Goal: Information Seeking & Learning: Compare options

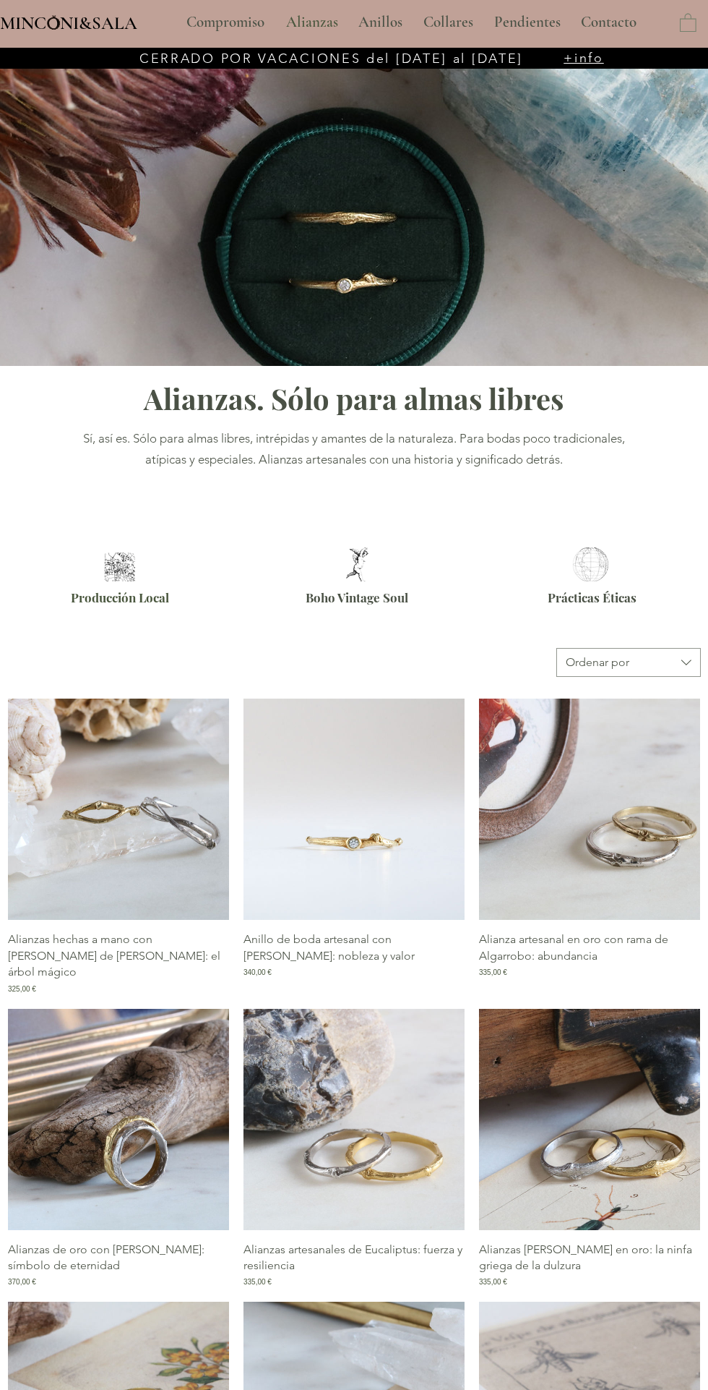
click at [347, 821] on img "Galería de Anillo de boda artesanal con rama de Pruno: nobleza y valor" at bounding box center [354, 808] width 221 height 221
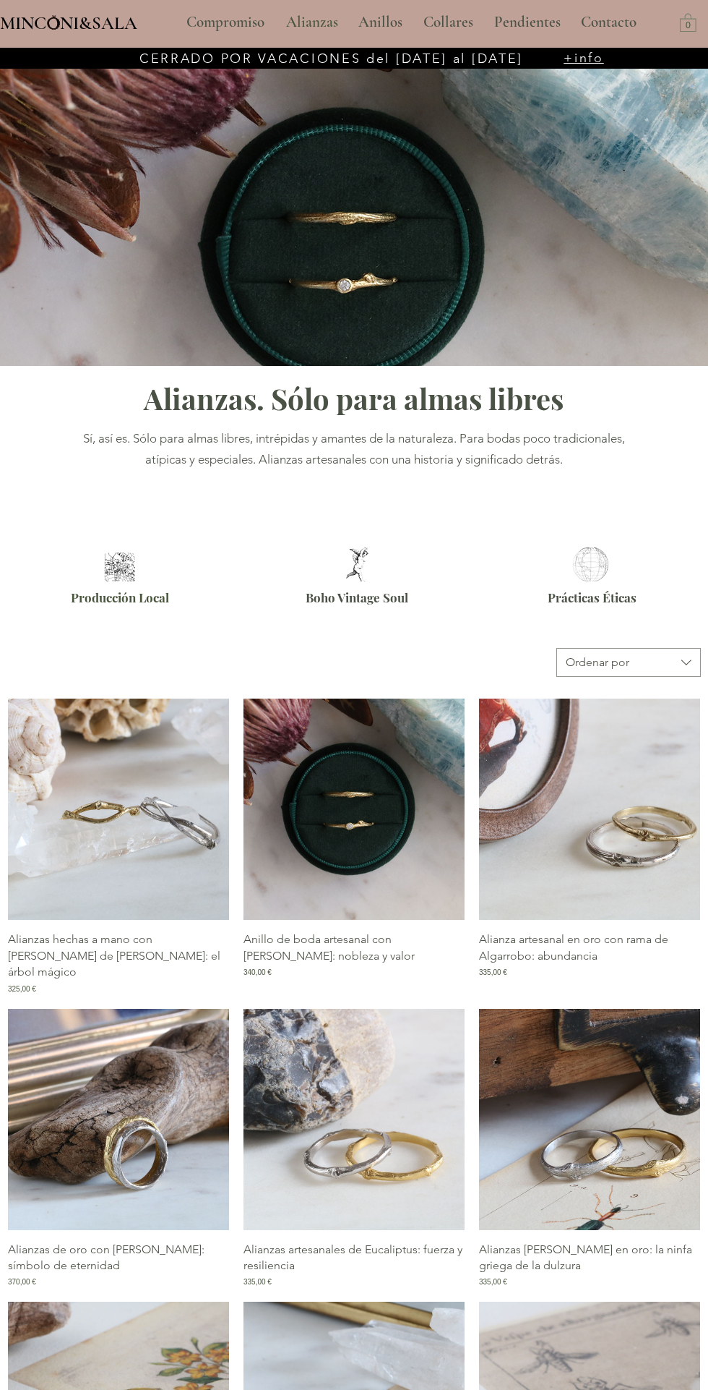
type input "**********"
select select "**********"
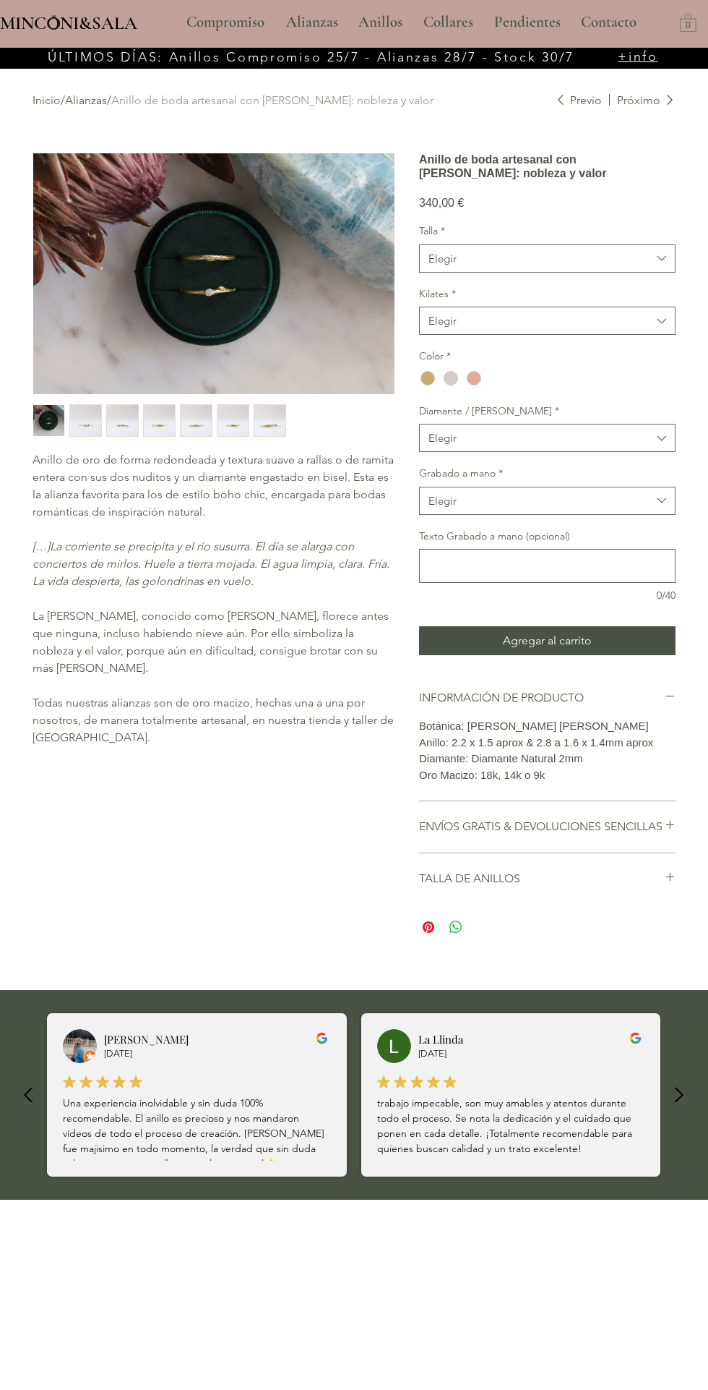
click at [239, 252] on img "main content" at bounding box center [213, 273] width 361 height 241
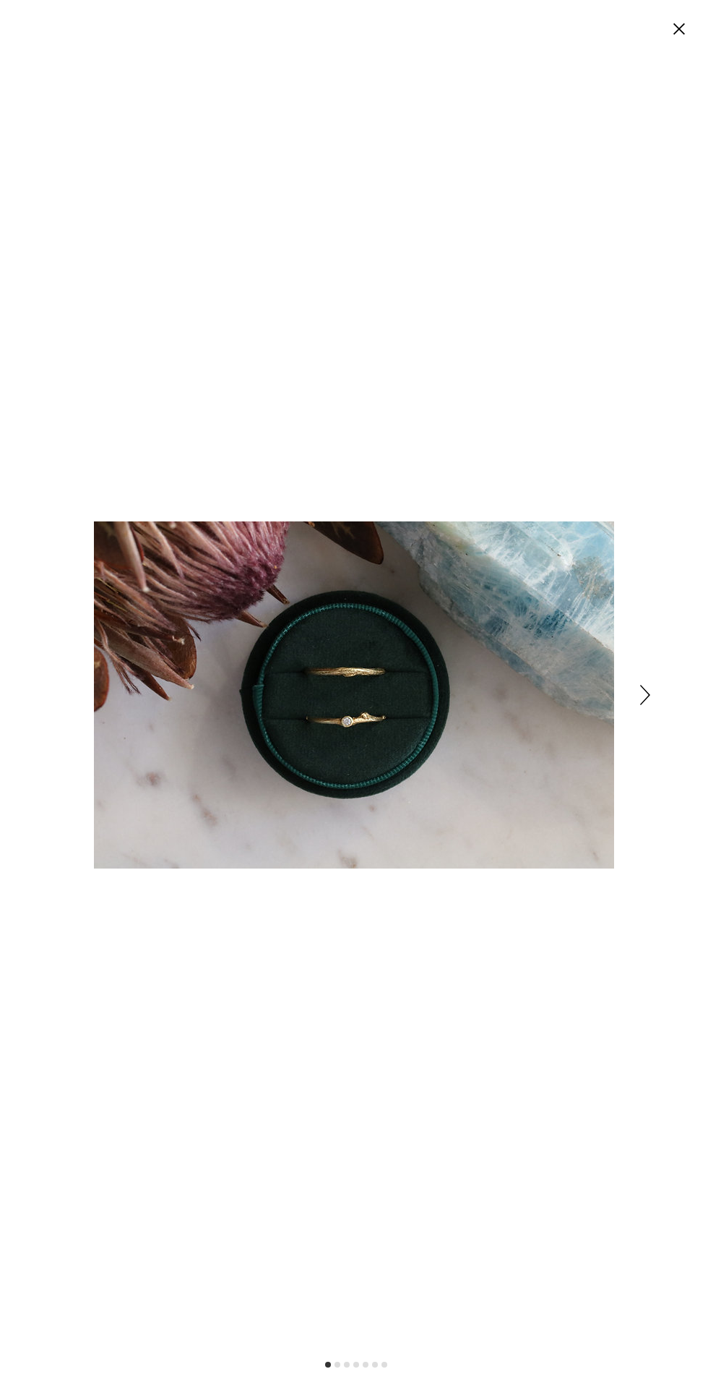
click at [645, 695] on icon "Siguiente" at bounding box center [646, 695] width 10 height 20
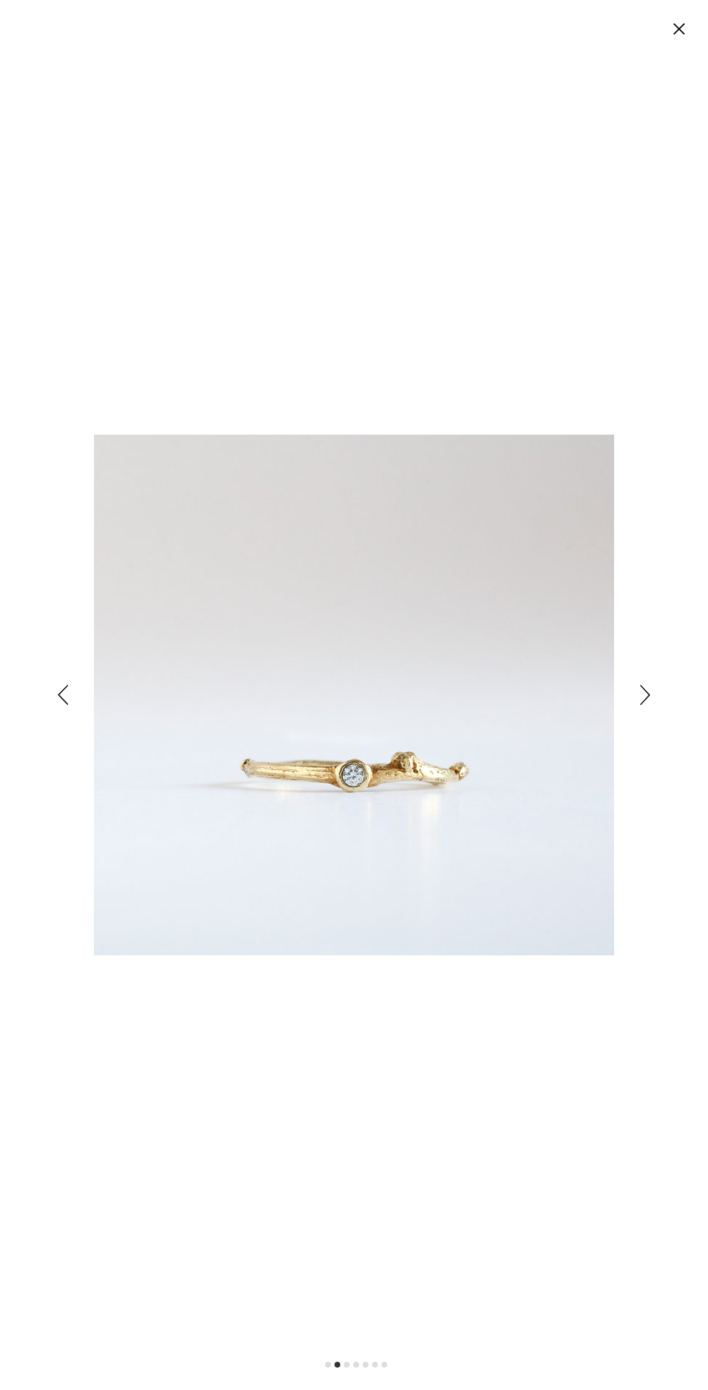
click at [682, 693] on div "Expanded image viewer" at bounding box center [354, 695] width 708 height 1390
click at [646, 695] on icon "Siguiente" at bounding box center [646, 695] width 10 height 20
click at [63, 695] on icon "Anterior" at bounding box center [63, 695] width 11 height 20
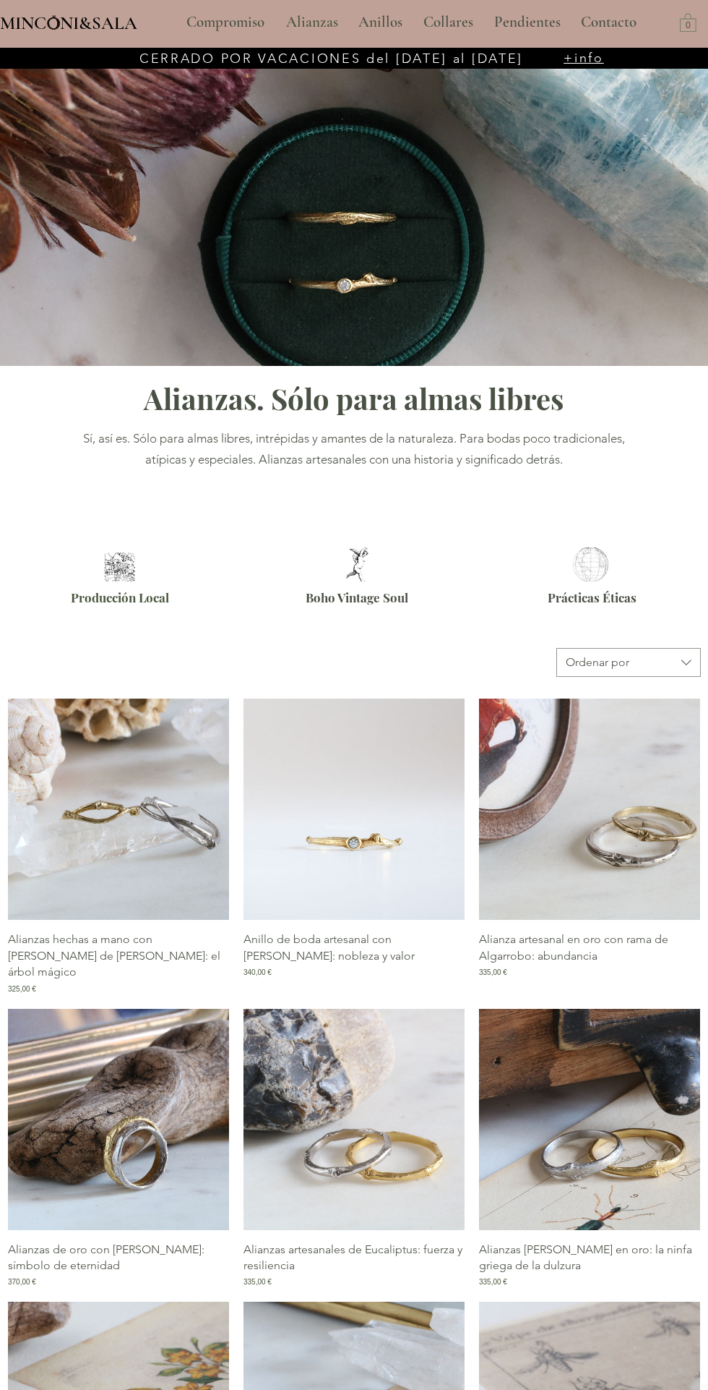
click at [382, 833] on img "Galería de Anillo de boda artesanal con rama de Pruno: nobleza y valor" at bounding box center [354, 808] width 221 height 221
click at [401, 806] on img "Galería de Anillo de boda artesanal con rama de Pruno: nobleza y valor" at bounding box center [354, 808] width 221 height 221
click at [392, 831] on img "Galería de Anillo de boda artesanal con rama de Pruno: nobleza y valor" at bounding box center [354, 808] width 221 height 221
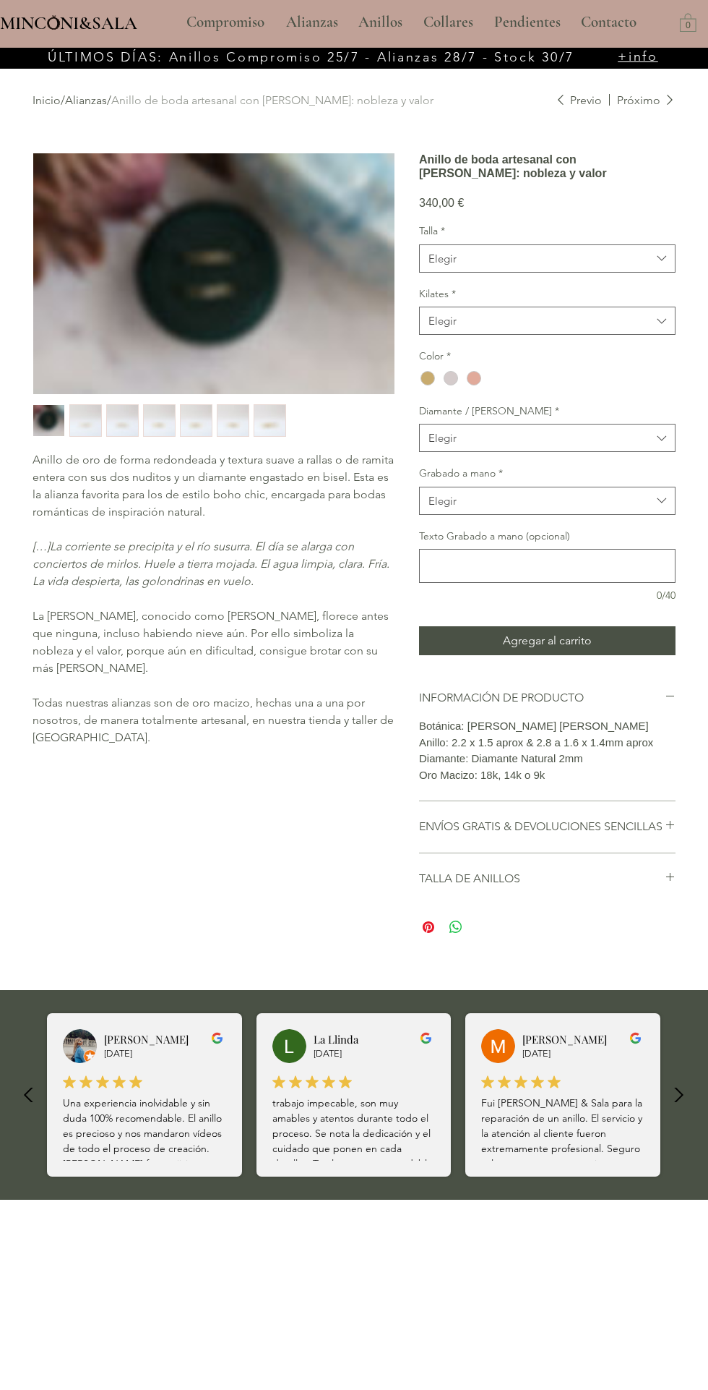
click at [368, 843] on img "Galería de Anillo de boda artesanal con rama de Pruno: nobleza y valor" at bounding box center [354, 808] width 221 height 221
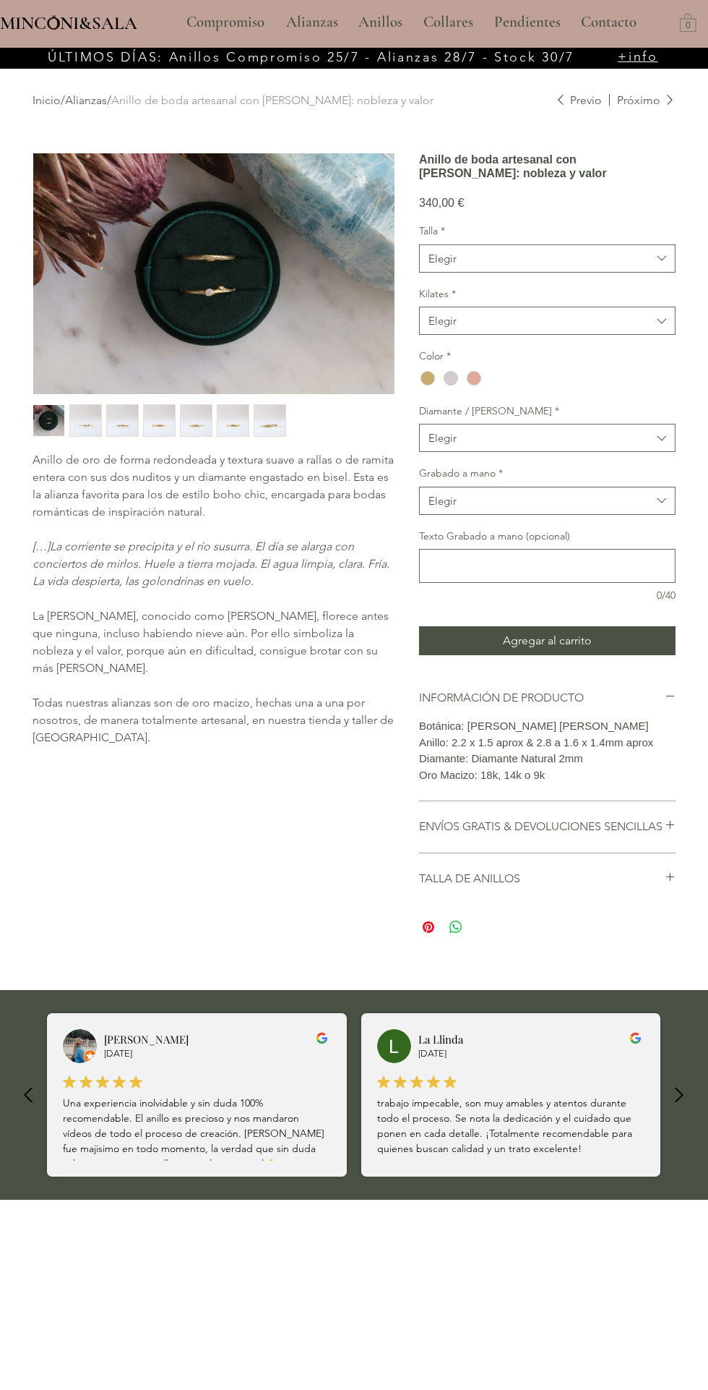
click at [264, 290] on img "main content" at bounding box center [213, 273] width 361 height 241
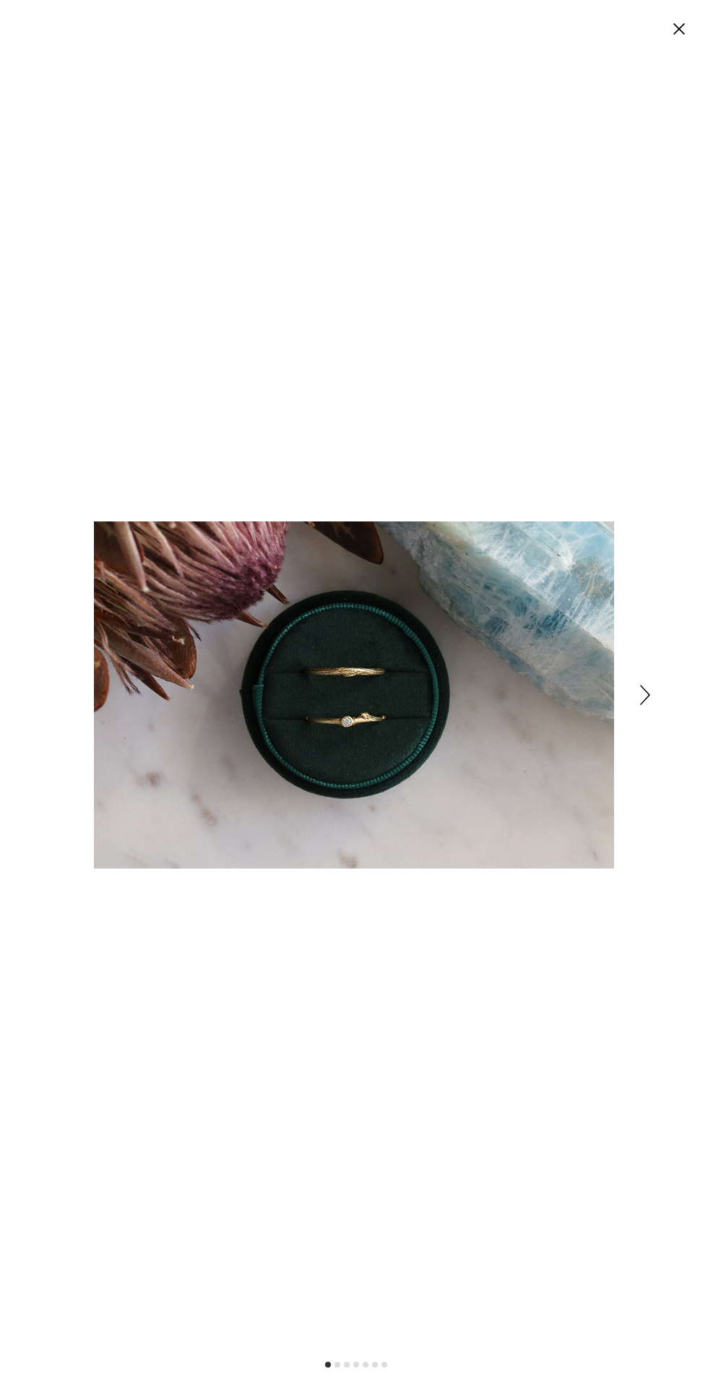
click at [645, 694] on icon "Siguiente" at bounding box center [646, 695] width 10 height 20
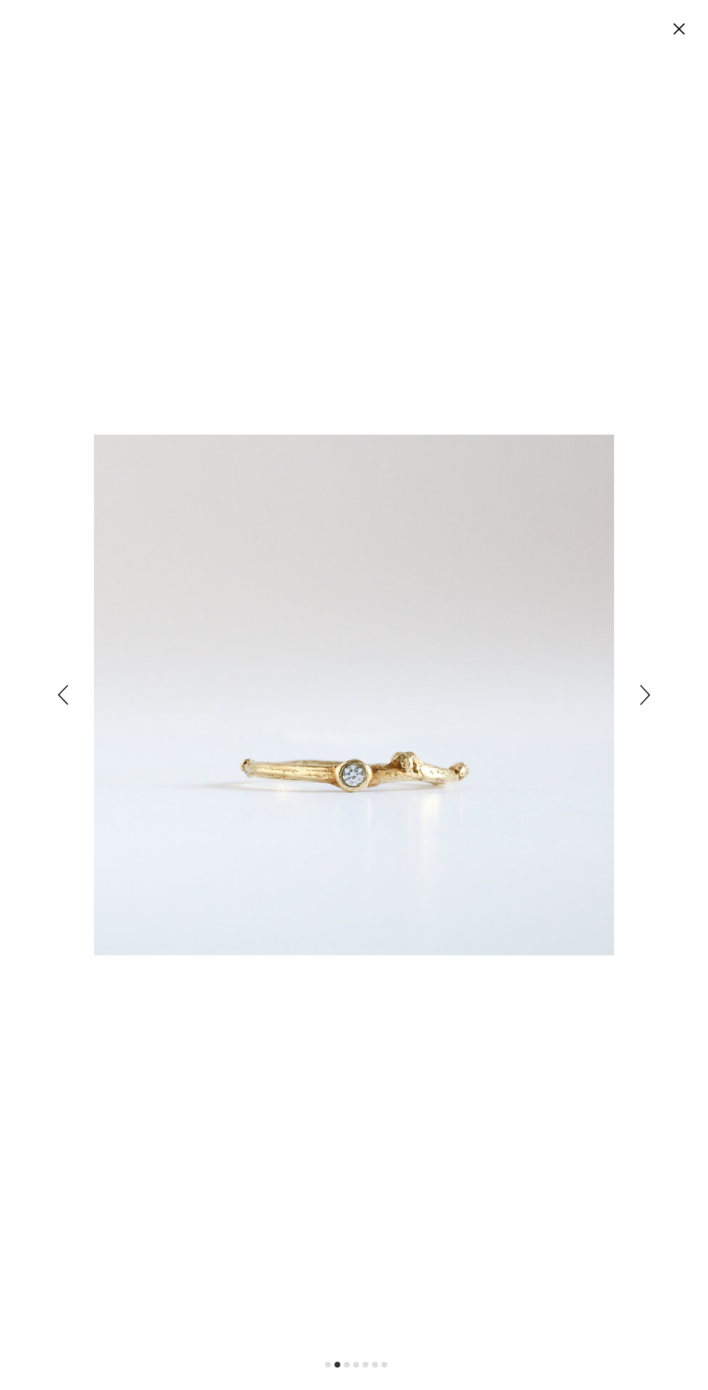
click at [645, 700] on icon "Siguiente" at bounding box center [646, 695] width 10 height 20
click at [645, 692] on icon "Siguiente" at bounding box center [646, 695] width 10 height 20
click at [63, 698] on icon "Anterior" at bounding box center [63, 695] width 11 height 20
click at [645, 701] on icon "Siguiente" at bounding box center [646, 695] width 10 height 20
click at [645, 695] on icon "Siguiente" at bounding box center [646, 695] width 10 height 20
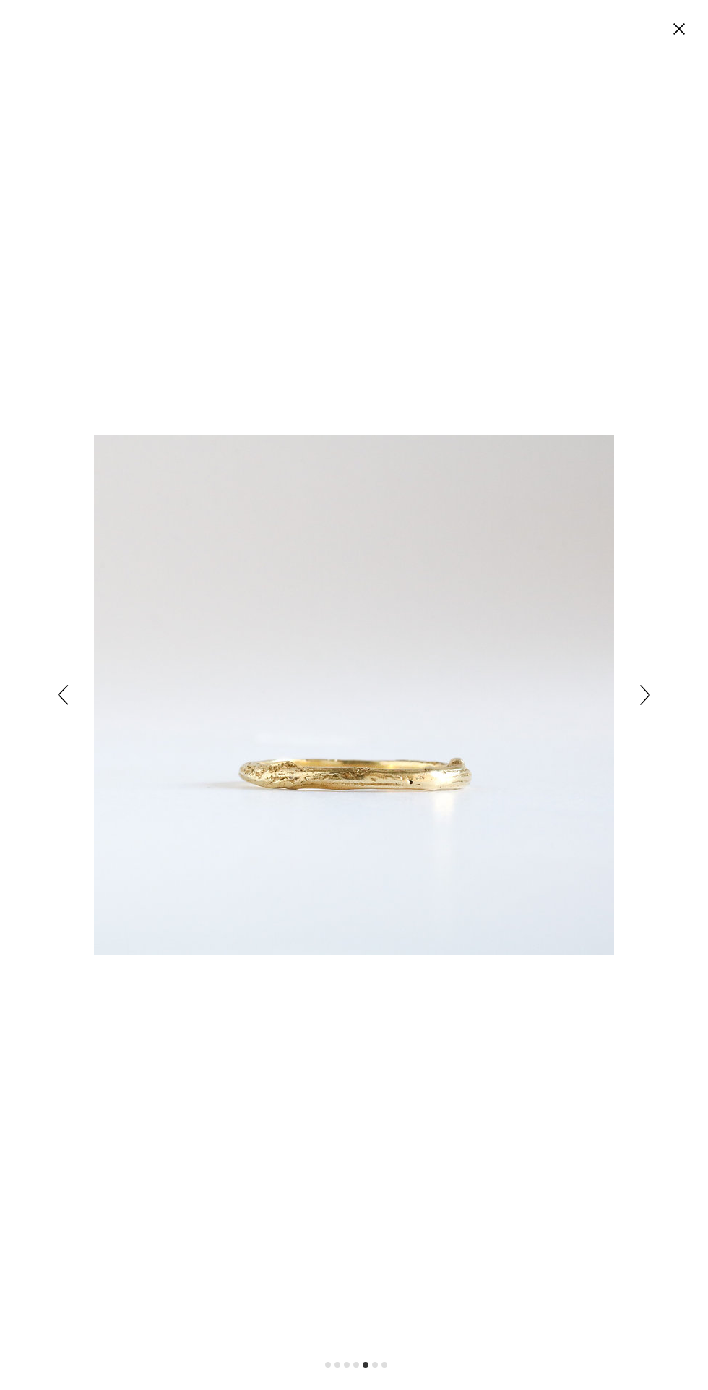
click at [643, 695] on icon "Siguiente" at bounding box center [646, 695] width 10 height 20
click at [645, 695] on icon "Siguiente" at bounding box center [646, 695] width 10 height 20
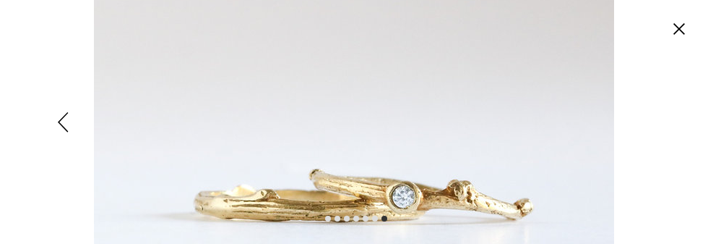
click at [68, 124] on icon "Anterior" at bounding box center [63, 122] width 11 height 20
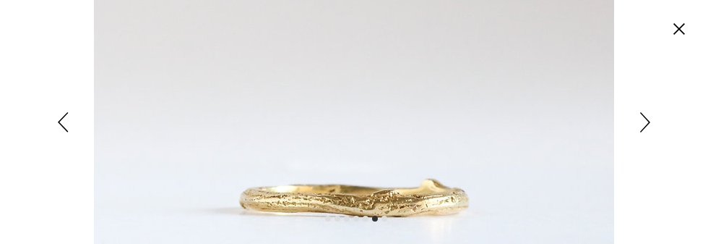
click at [62, 129] on icon "Anterior" at bounding box center [63, 122] width 11 height 20
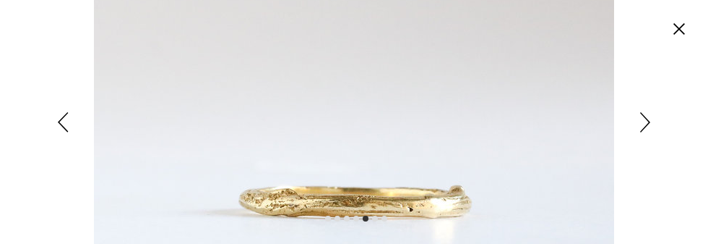
click at [65, 114] on icon "Anterior" at bounding box center [63, 121] width 10 height 20
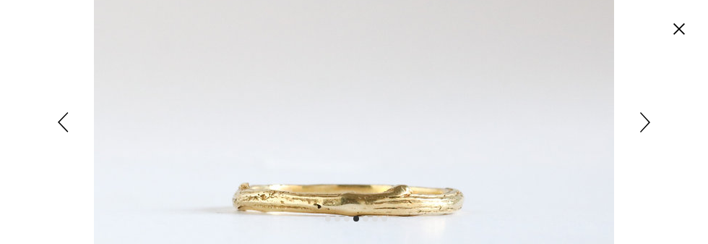
click at [68, 126] on icon "Anterior" at bounding box center [63, 122] width 11 height 20
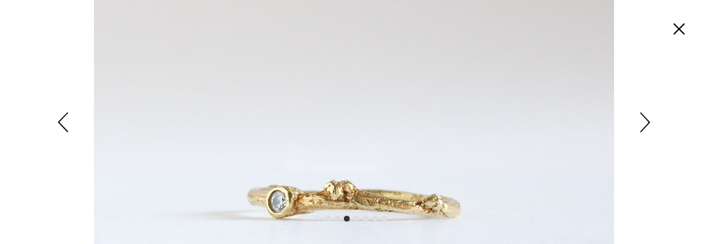
click at [68, 129] on icon "Anterior" at bounding box center [63, 122] width 11 height 20
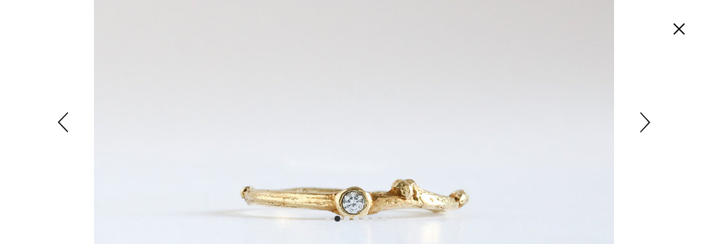
click at [68, 142] on div "Expanded image viewer" at bounding box center [354, 122] width 708 height 244
click at [65, 124] on icon "Anterior" at bounding box center [63, 122] width 11 height 20
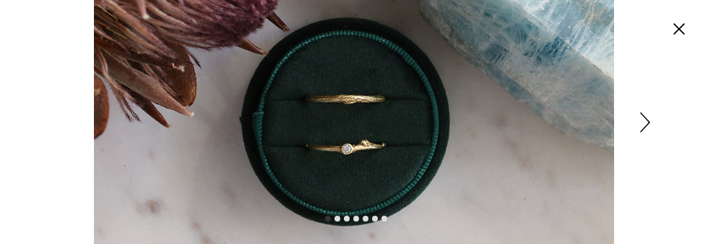
click at [644, 129] on icon "Siguiente" at bounding box center [646, 122] width 10 height 20
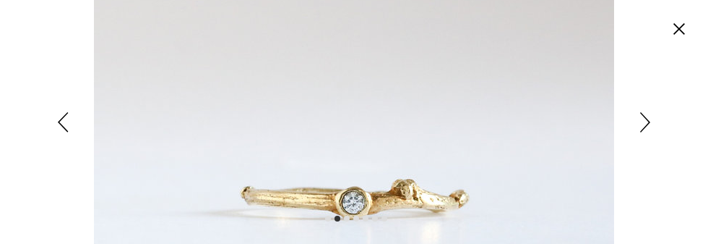
click at [645, 130] on icon "Siguiente" at bounding box center [646, 122] width 10 height 20
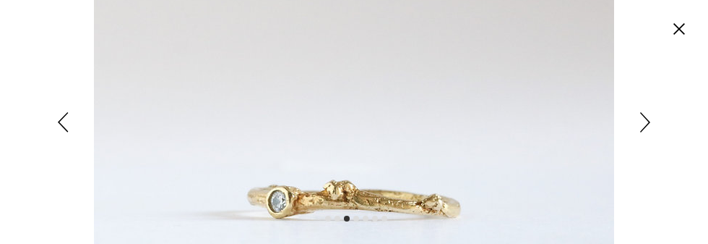
click at [647, 116] on icon "Siguiente" at bounding box center [646, 122] width 10 height 20
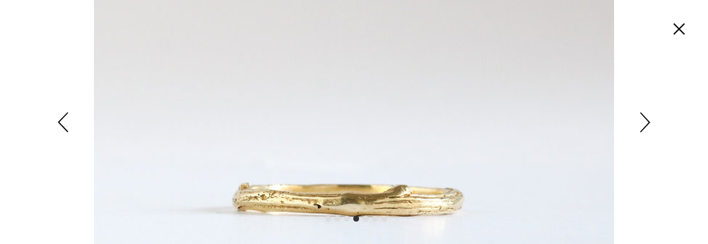
click at [636, 98] on div "Expanded image viewer" at bounding box center [354, 122] width 708 height 244
click at [507, 144] on img "Expanded image viewer" at bounding box center [354, 122] width 521 height 521
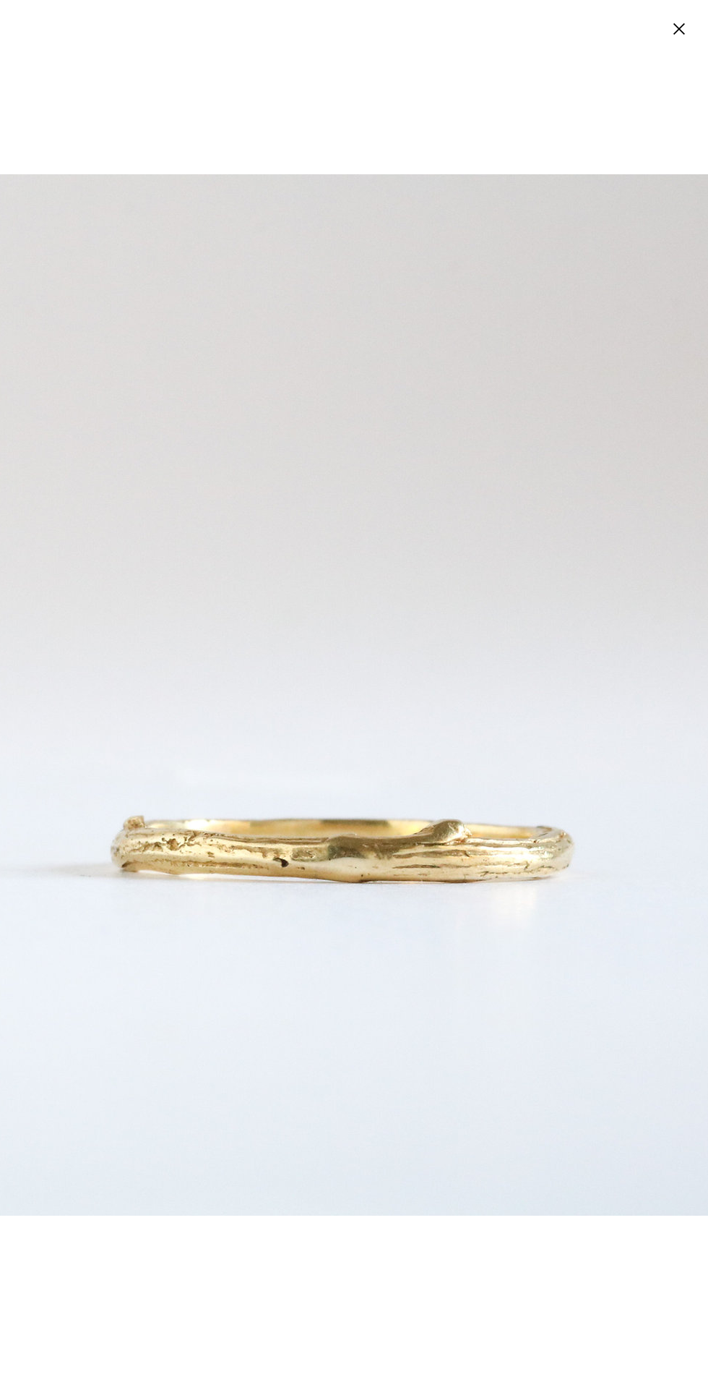
click at [549, 866] on img "Expanded image viewer" at bounding box center [354, 694] width 1041 height 1041
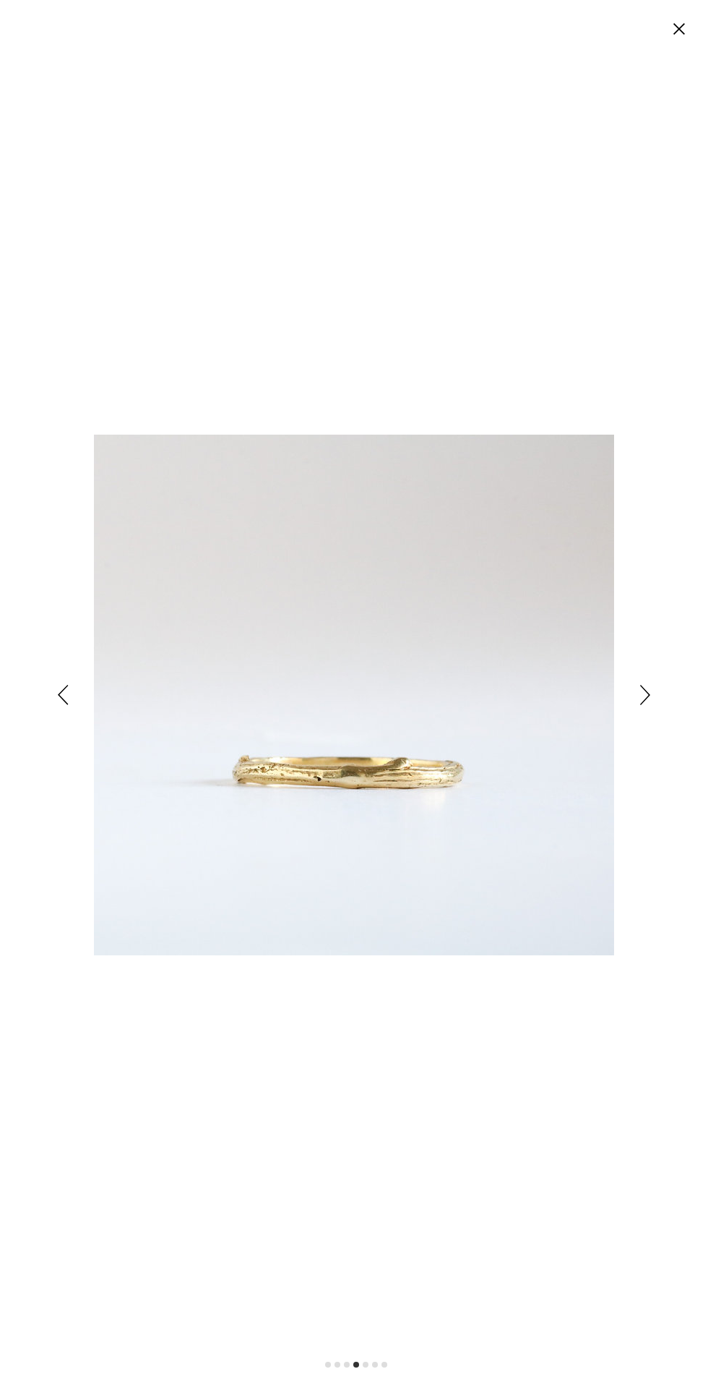
click at [645, 689] on icon "Siguiente" at bounding box center [646, 695] width 10 height 20
click at [645, 692] on icon "Siguiente" at bounding box center [646, 695] width 10 height 20
click at [610, 685] on img "Expanded image viewer" at bounding box center [354, 694] width 521 height 521
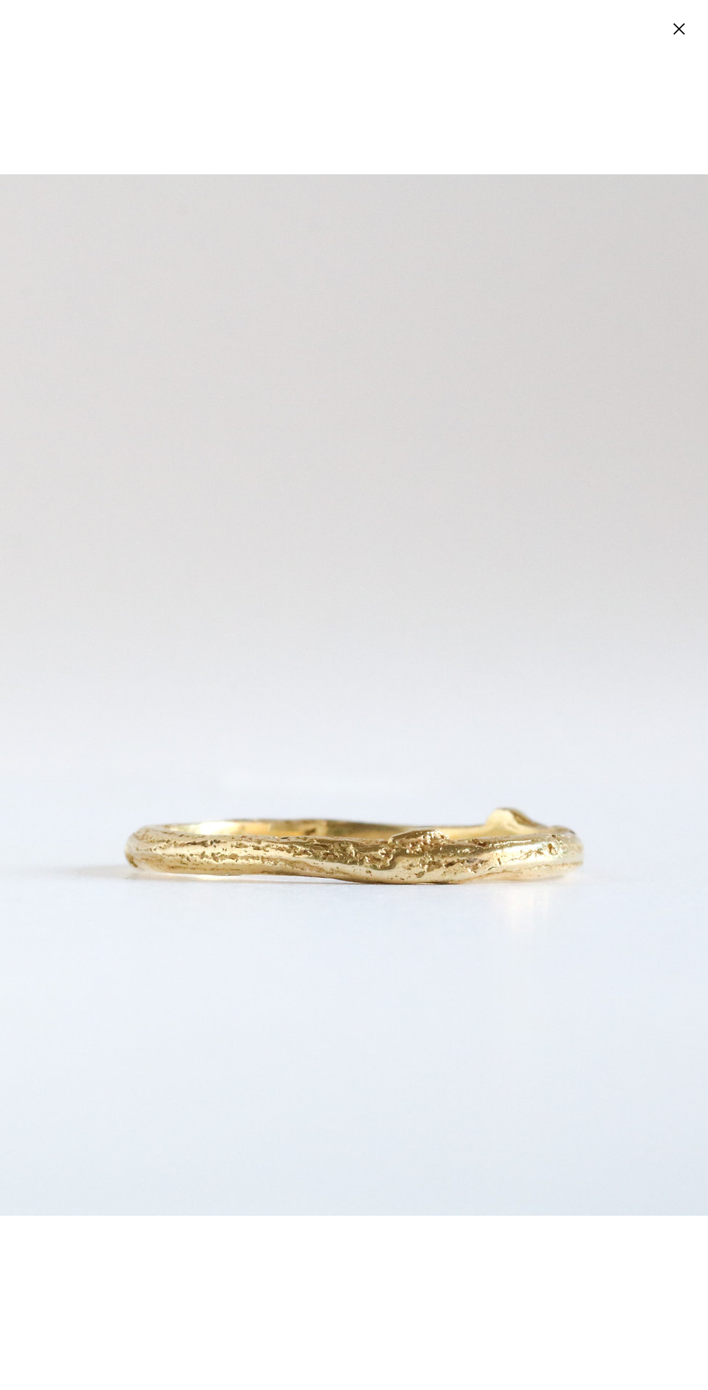
click at [667, 680] on img "Expanded image viewer" at bounding box center [354, 694] width 1041 height 1041
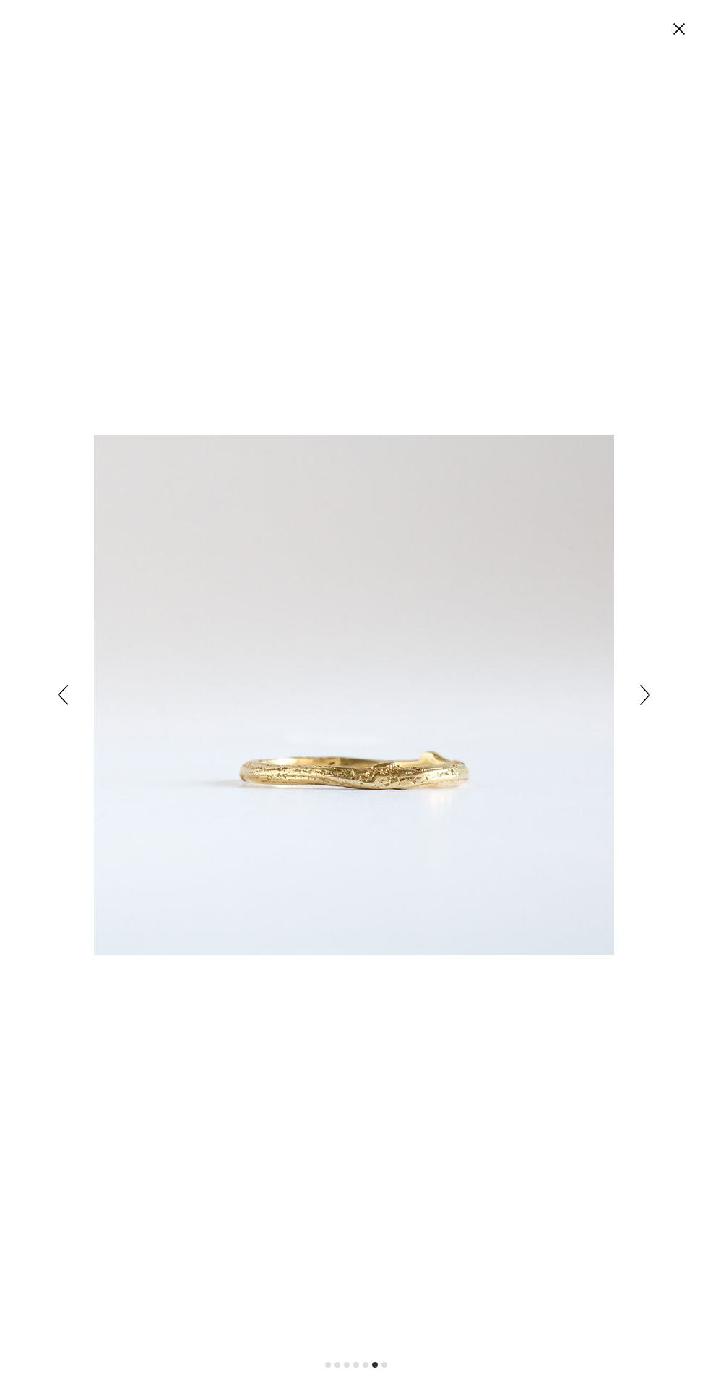
click at [641, 685] on icon "Siguiente" at bounding box center [646, 695] width 10 height 20
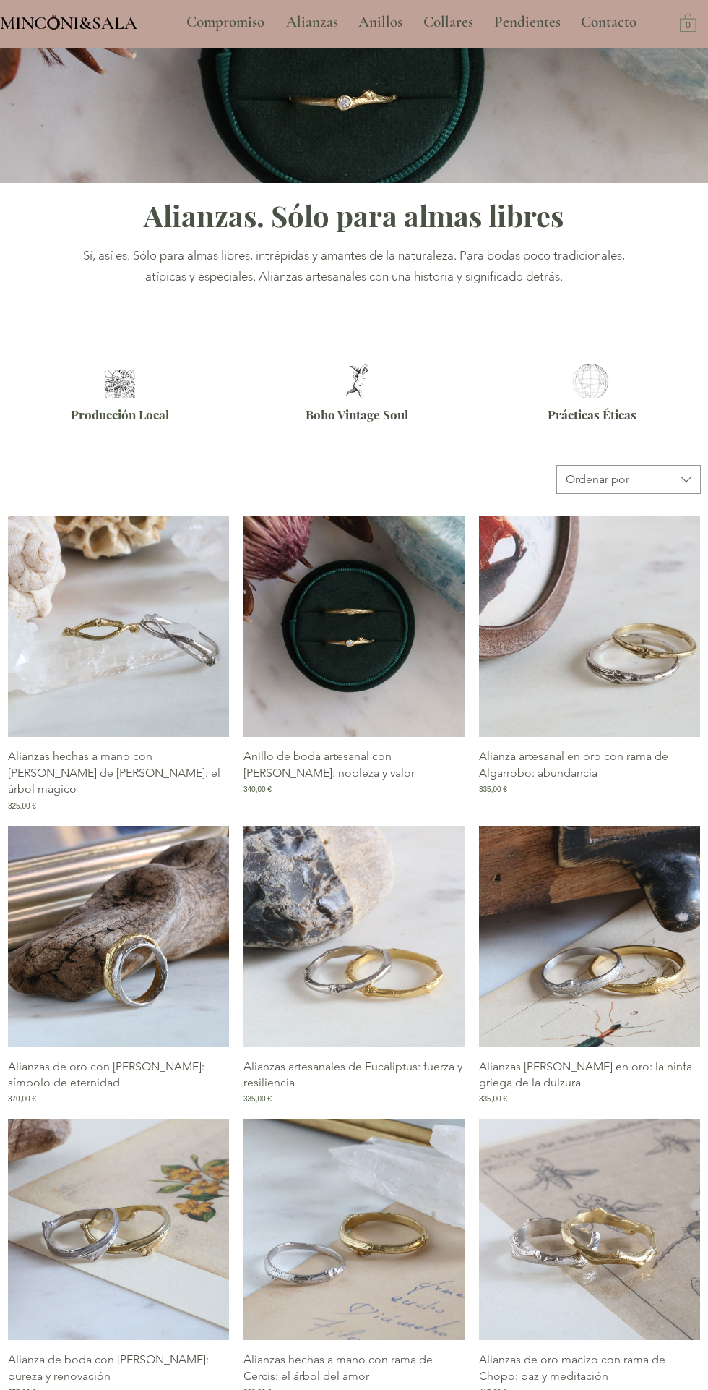
scroll to position [182, 0]
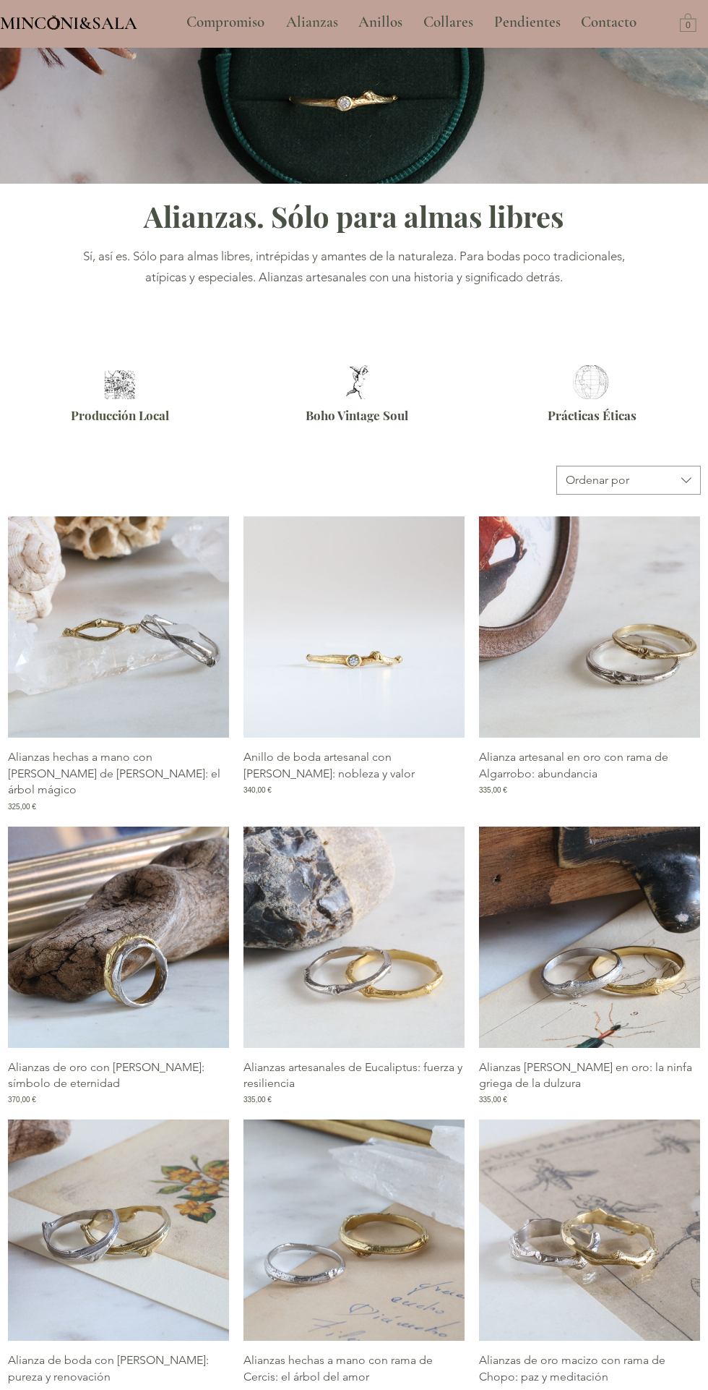
click at [361, 613] on img "Galería de Anillo de boda artesanal con rama de Pruno: nobleza y valor" at bounding box center [354, 626] width 221 height 221
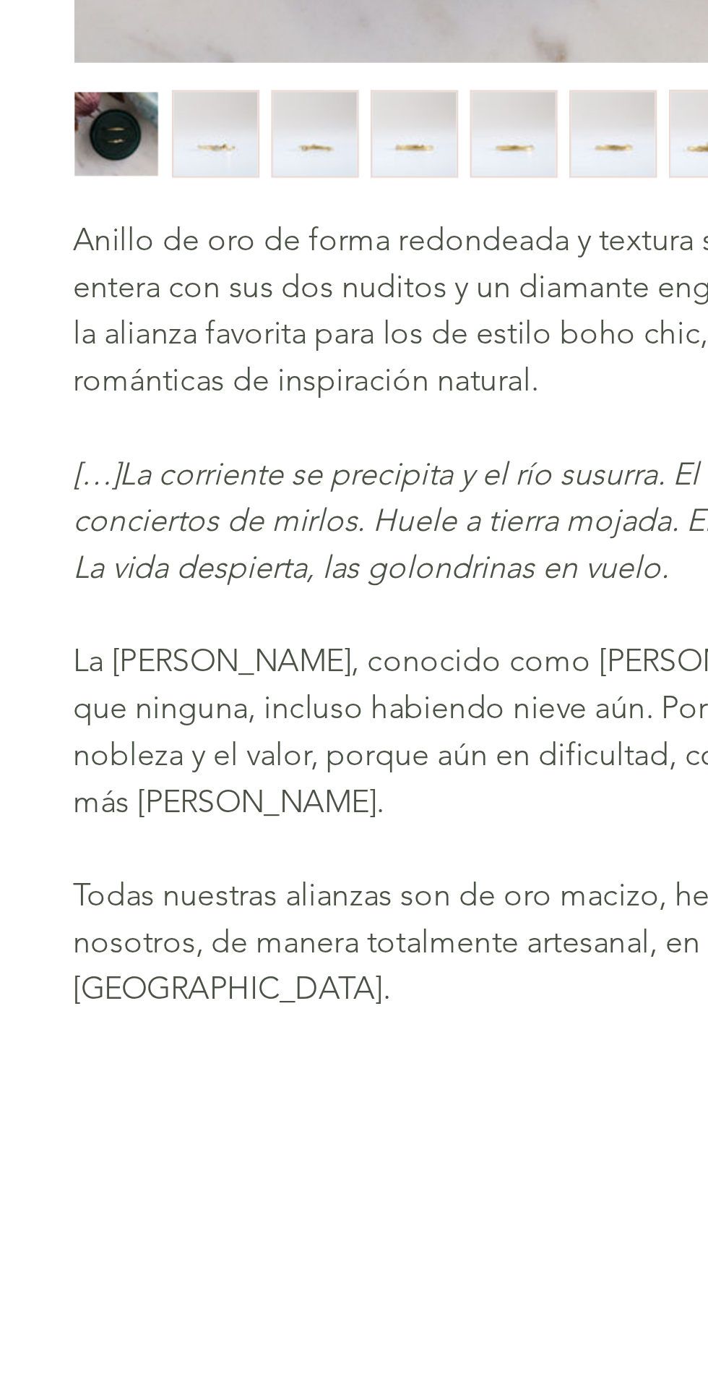
scroll to position [14, 0]
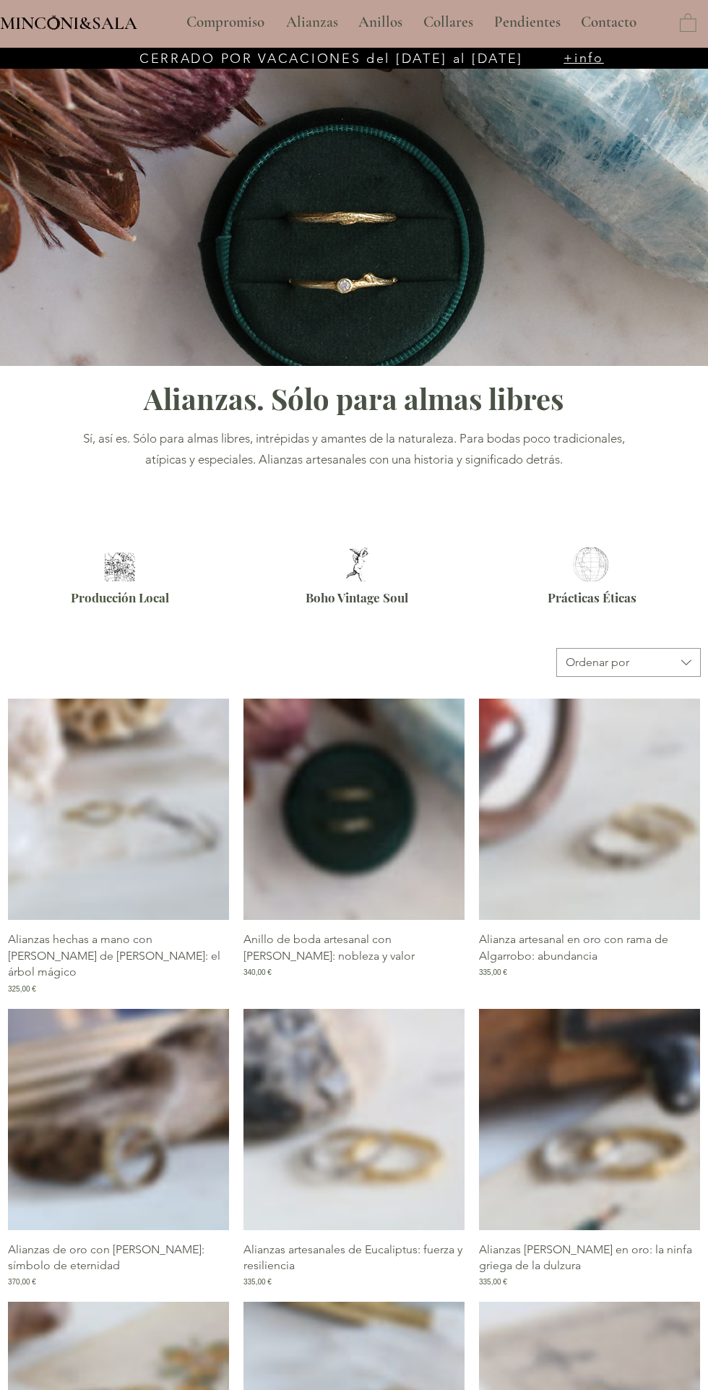
scroll to position [95, 0]
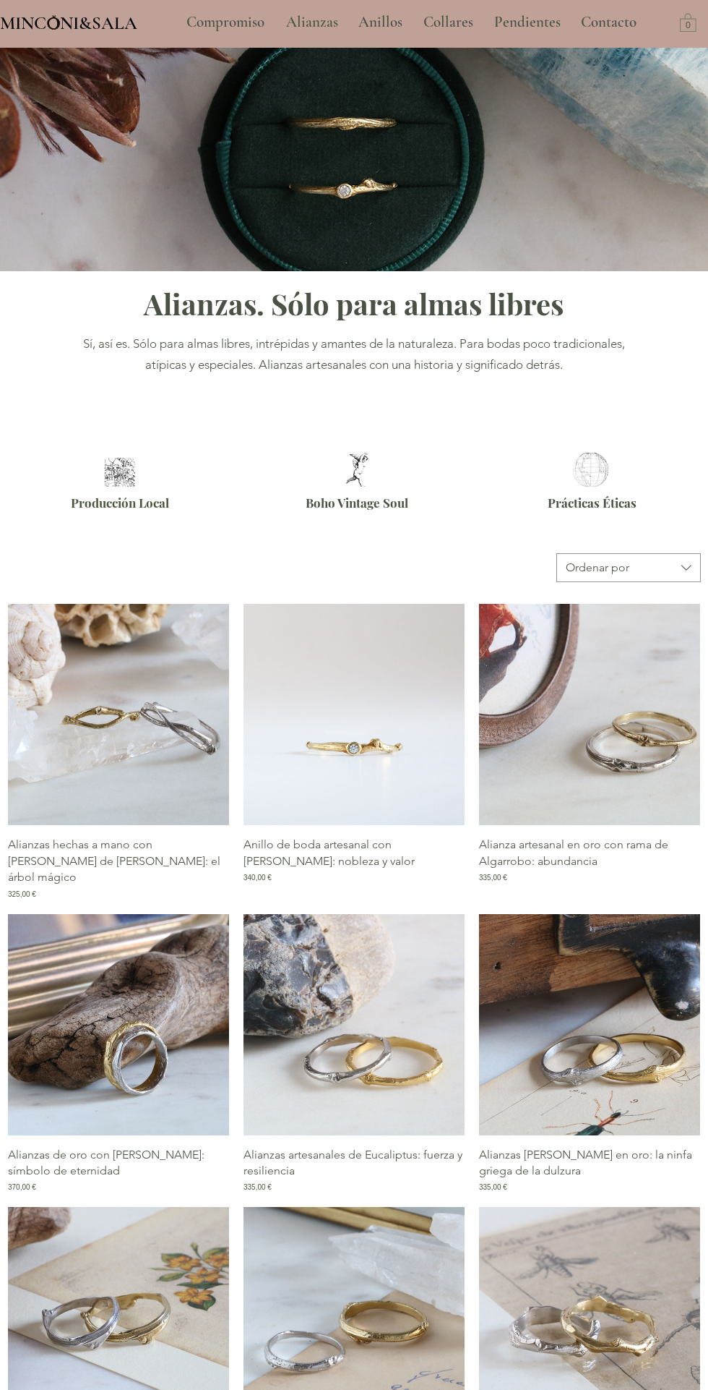
click at [380, 740] on img "Galería de Anillo de boda artesanal con rama de Pruno: nobleza y valor" at bounding box center [354, 714] width 221 height 221
click at [377, 715] on img "Galería de Anillo de boda artesanal con rama de Pruno: nobleza y valor" at bounding box center [354, 714] width 221 height 221
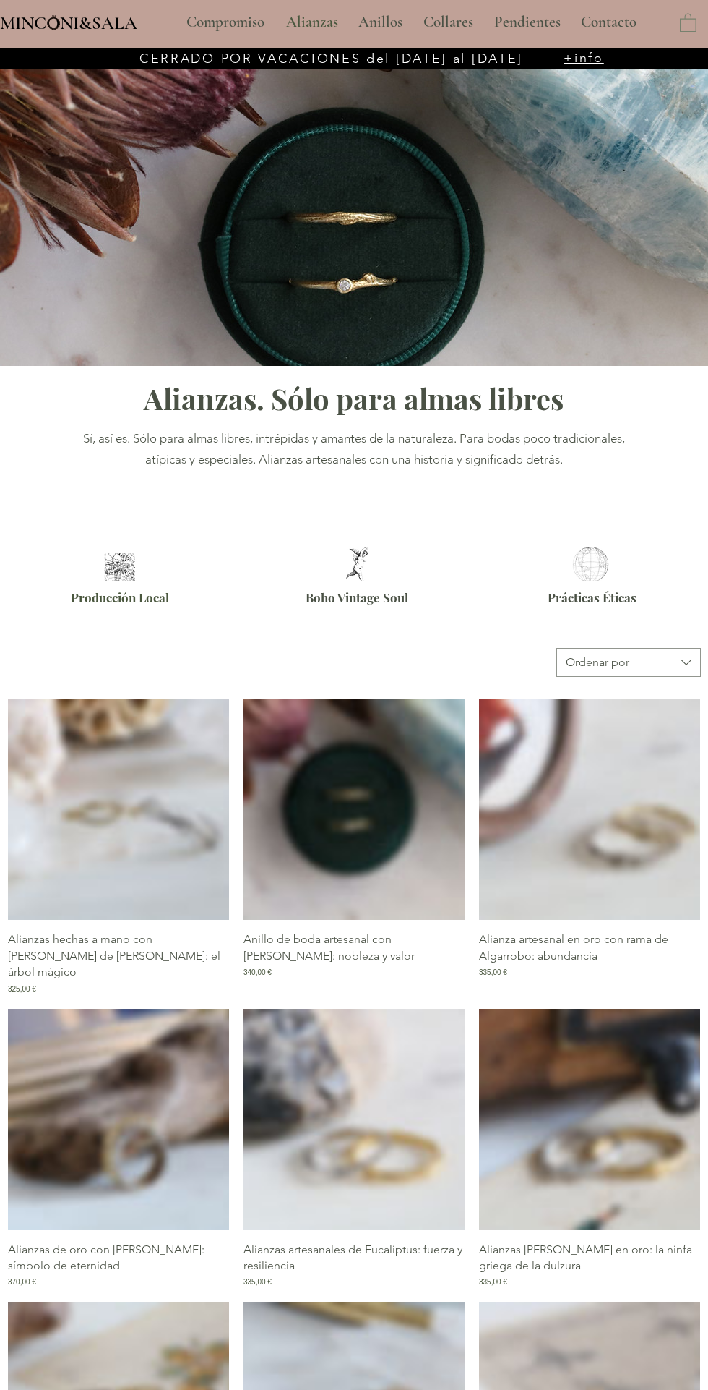
scroll to position [95, 0]
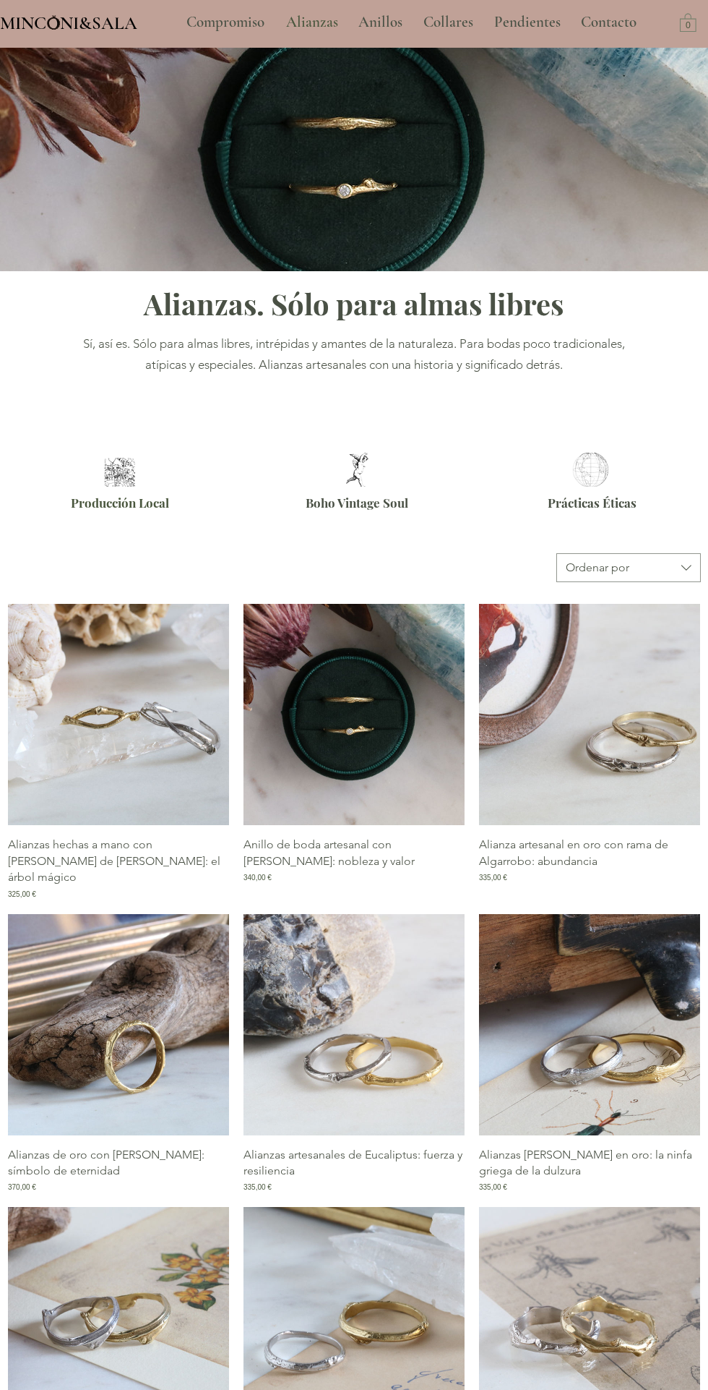
click at [179, 1053] on img "Galería de Alianzas de oro con rama de Pino: símbolo de eternidad" at bounding box center [118, 1024] width 221 height 221
click at [131, 1011] on img "Galería de Alianzas de oro con rama de Pino: símbolo de eternidad" at bounding box center [118, 1024] width 221 height 221
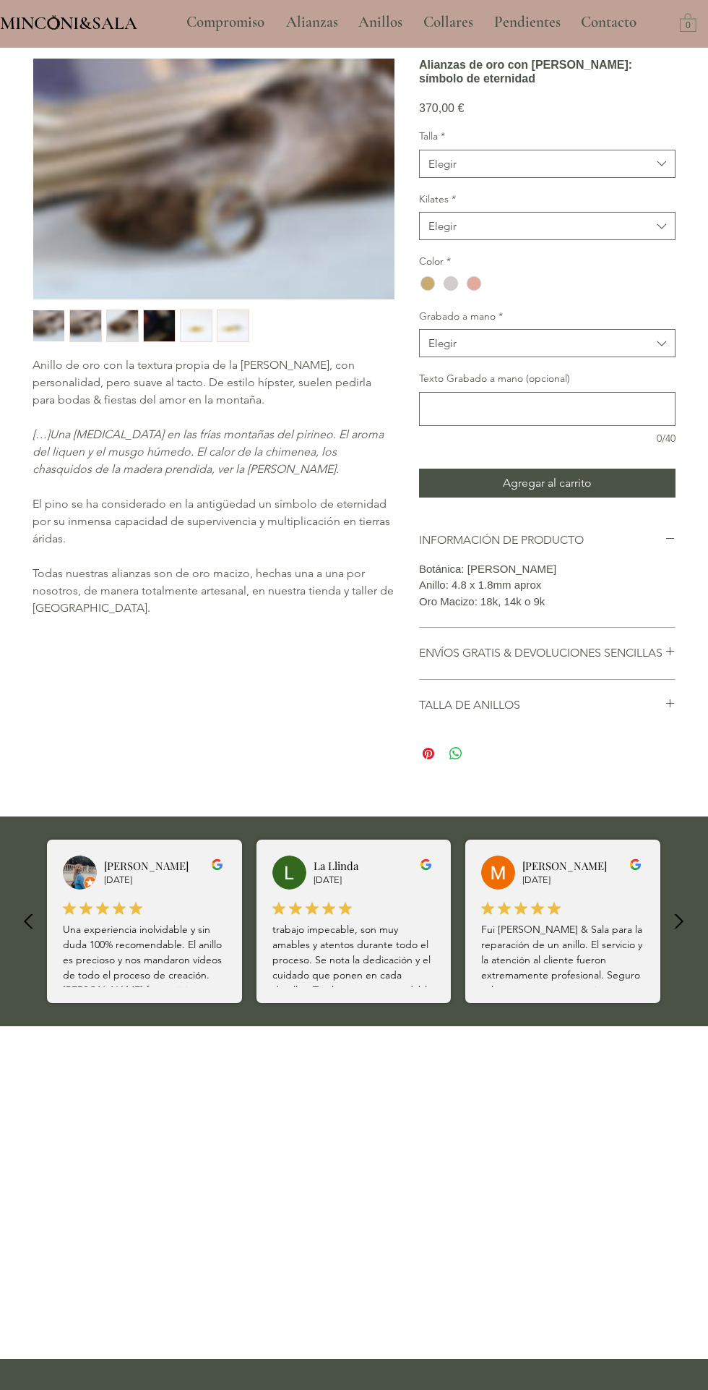
click at [162, 994] on img "Galería de Alianzas de oro con rama de Pino: símbolo de eternidad" at bounding box center [118, 1024] width 221 height 221
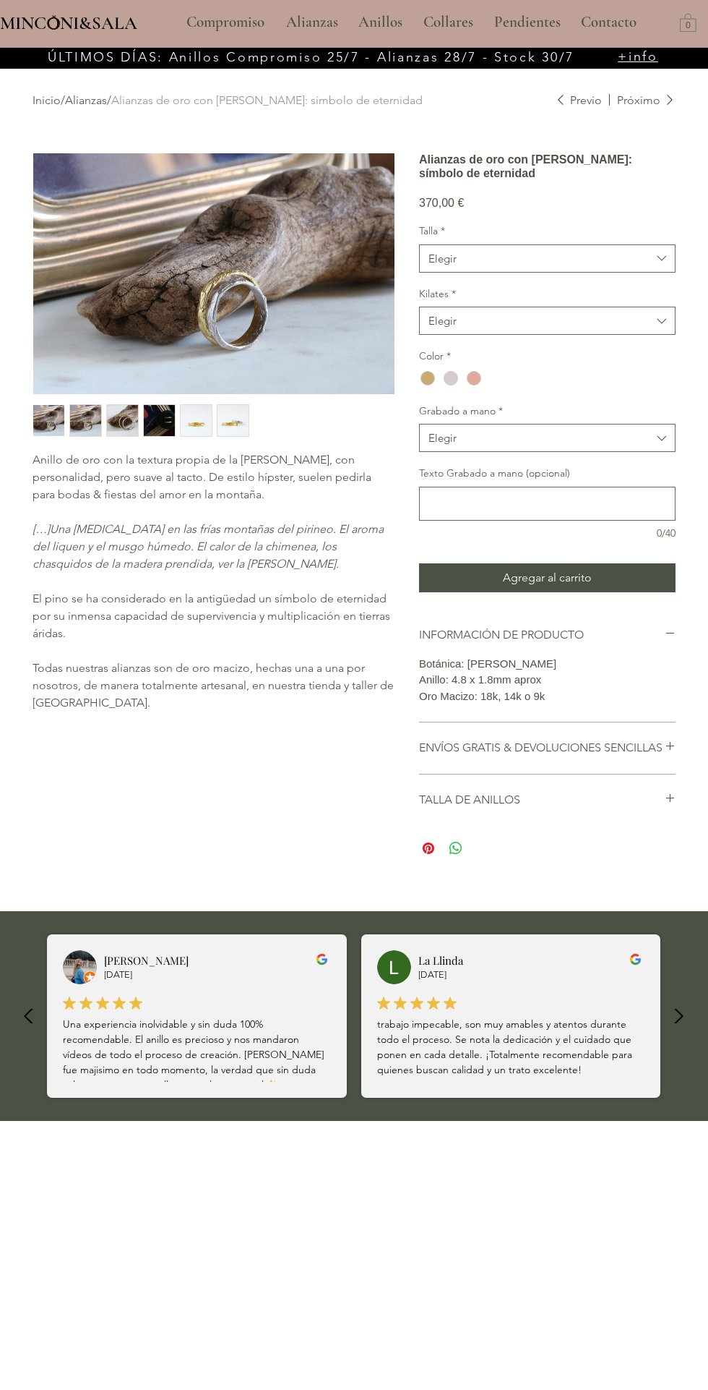
click at [268, 293] on img "main content" at bounding box center [213, 273] width 361 height 241
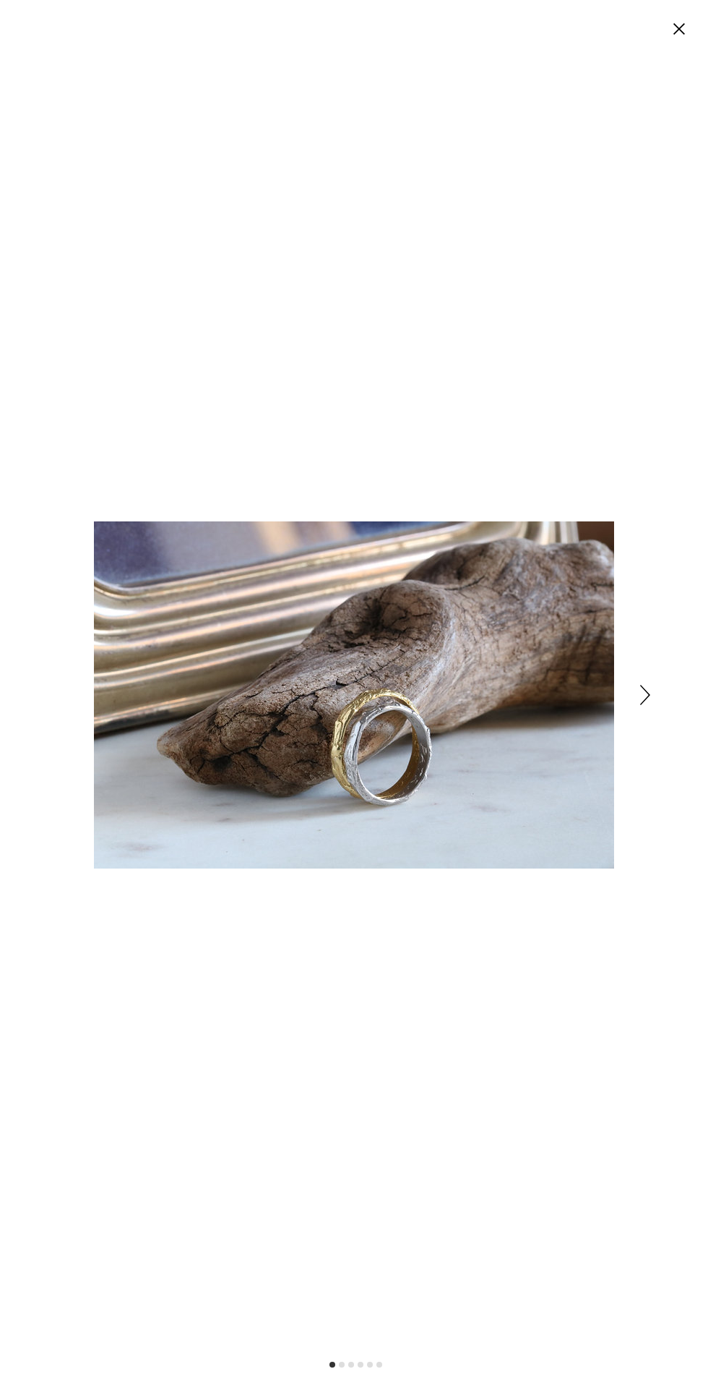
click at [649, 705] on icon "Siguiente" at bounding box center [646, 695] width 10 height 20
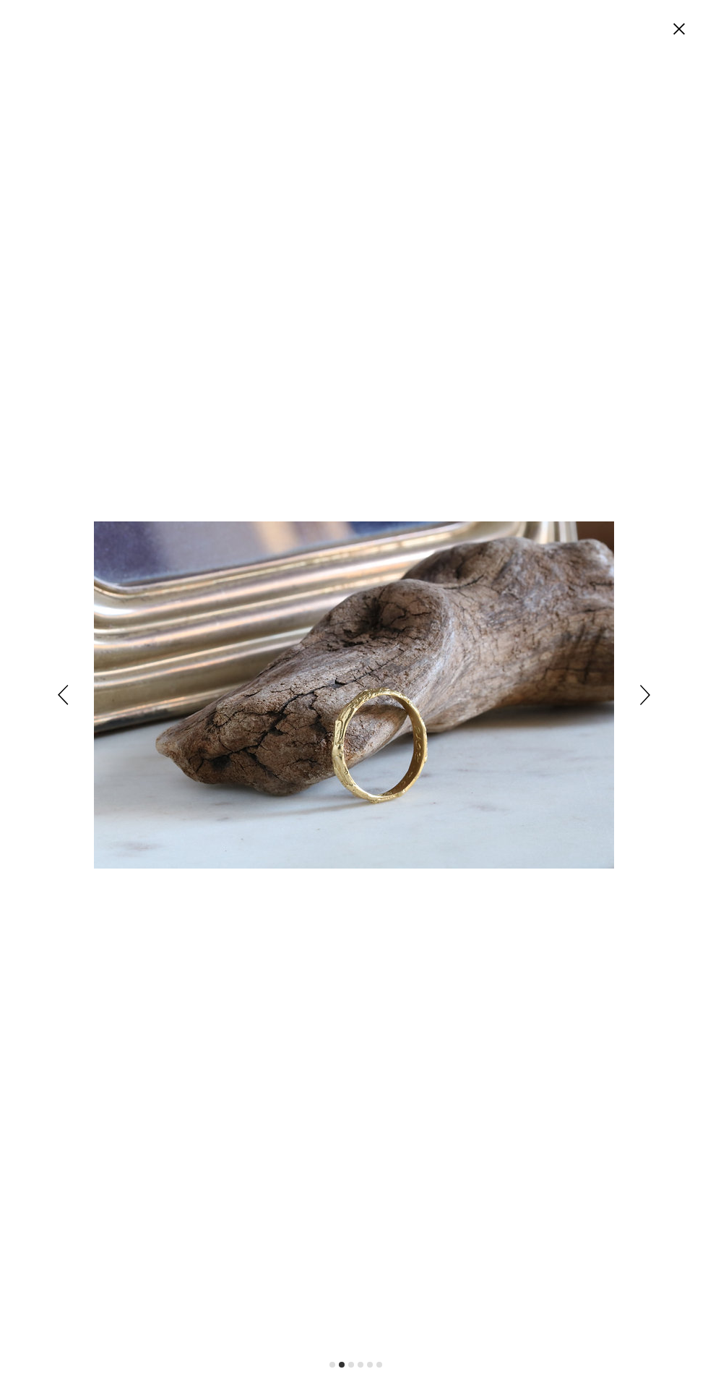
click at [648, 705] on icon "Siguiente" at bounding box center [646, 695] width 10 height 20
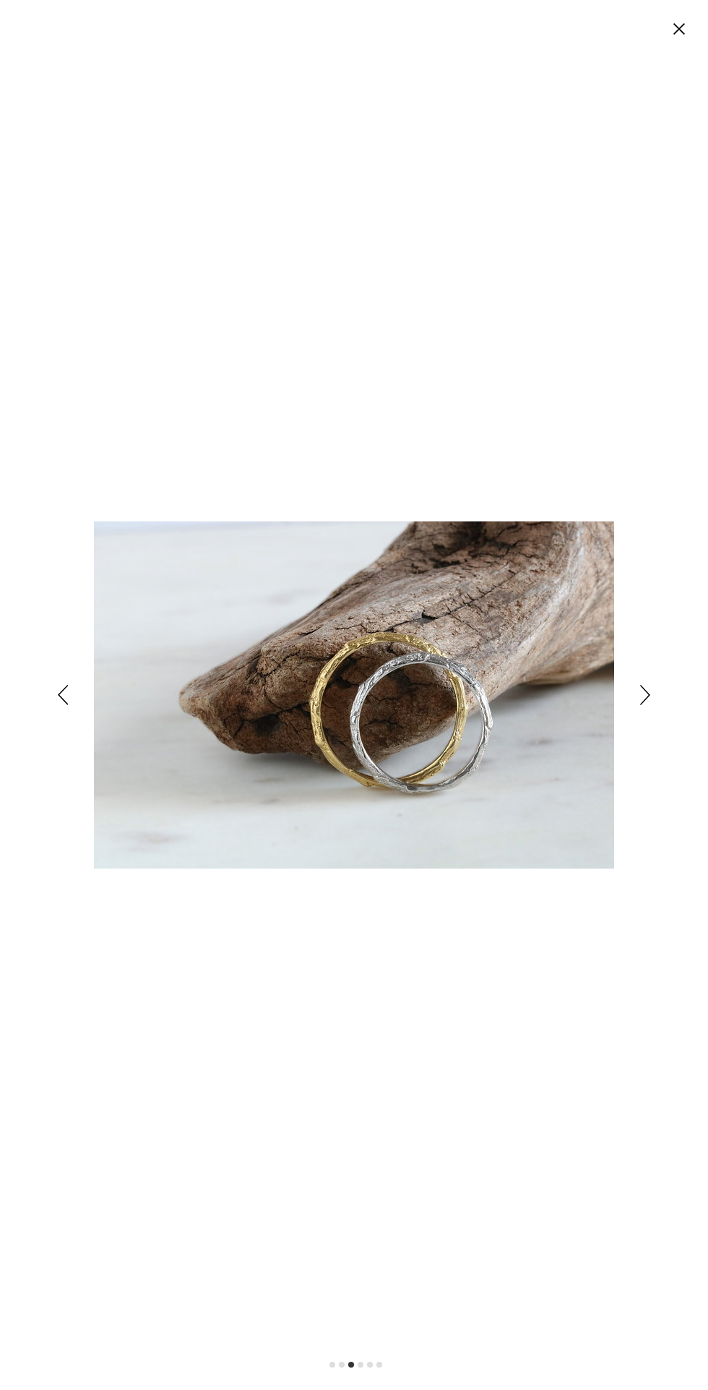
click at [663, 707] on div "Expanded image viewer" at bounding box center [354, 695] width 708 height 1390
click at [645, 705] on icon "Siguiente" at bounding box center [646, 695] width 10 height 20
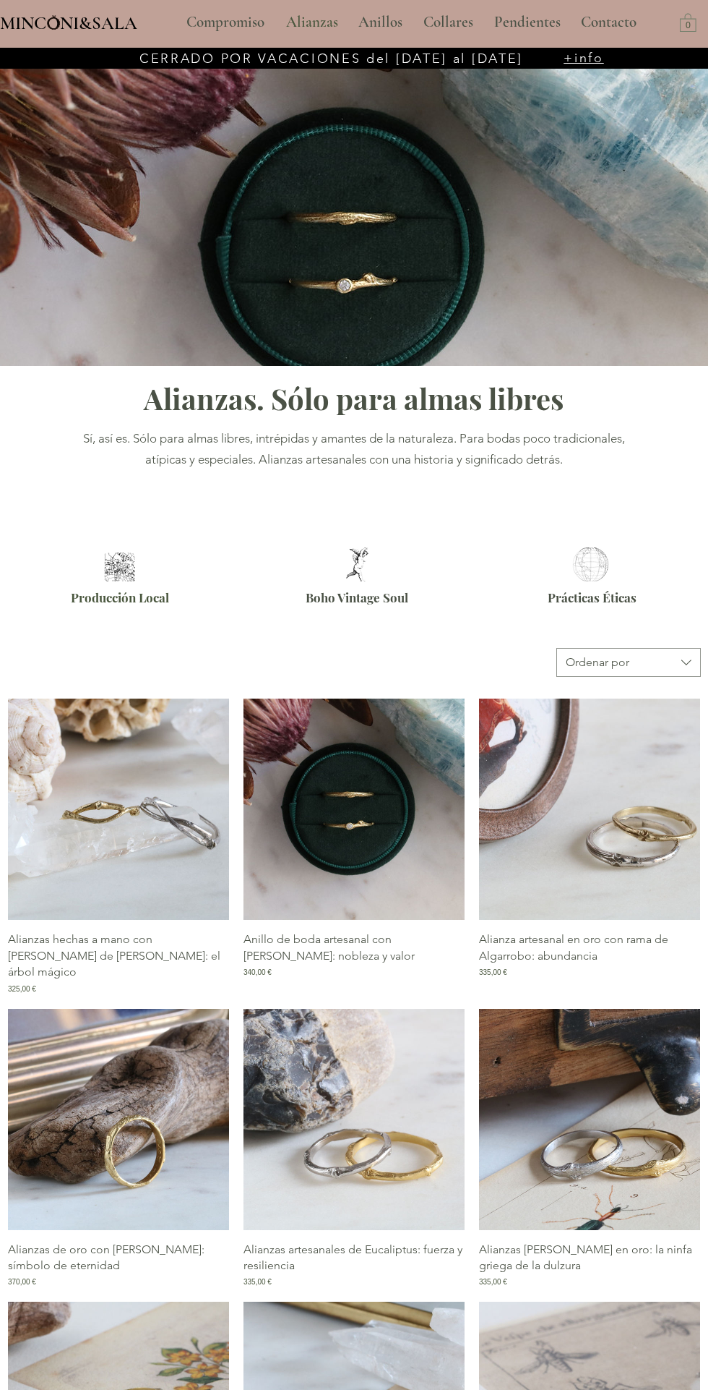
click at [145, 1108] on img "Galería de Alianzas de oro con rama de Pino: símbolo de eternidad" at bounding box center [118, 1119] width 221 height 221
click at [141, 1151] on img "Galería de Alianzas de oro con rama de Pino: símbolo de eternidad" at bounding box center [118, 1119] width 221 height 221
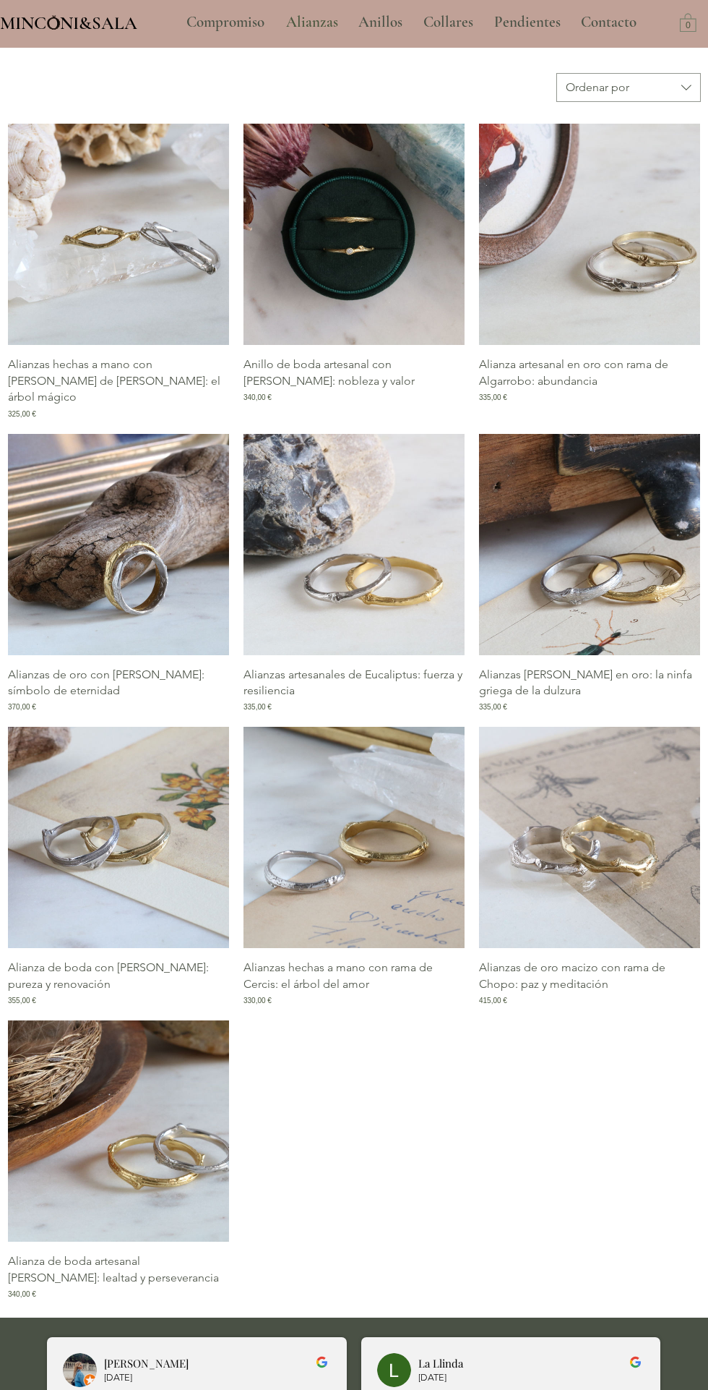
scroll to position [594, 0]
